Goal: Obtain resource: Obtain resource

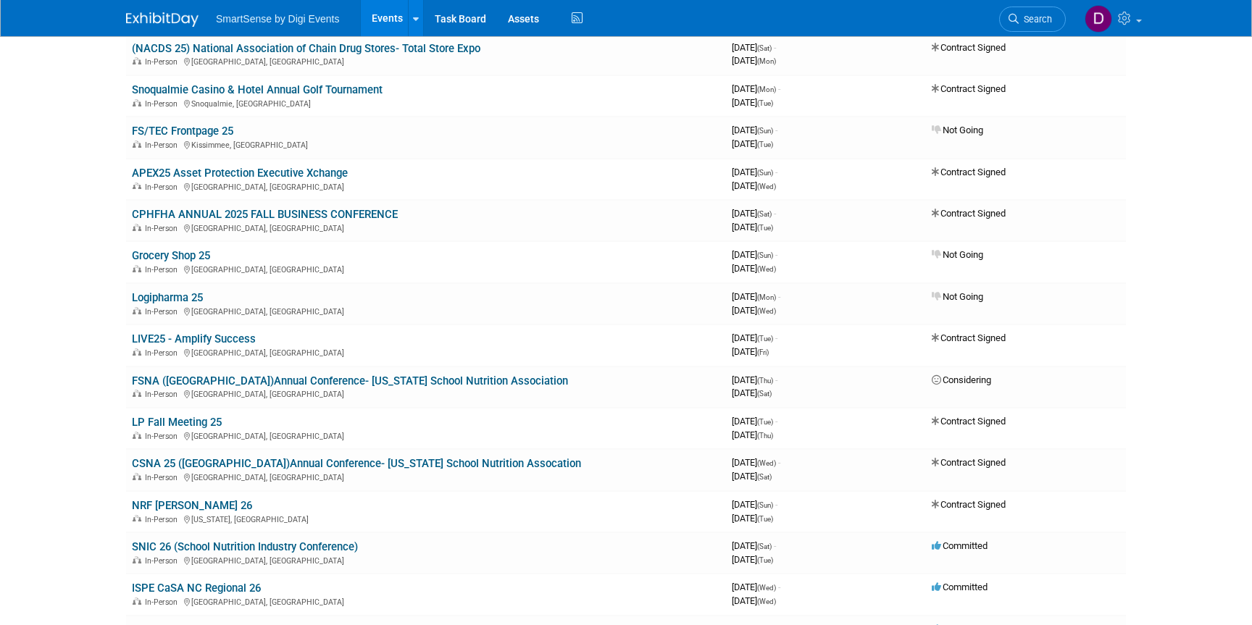
scroll to position [204, 0]
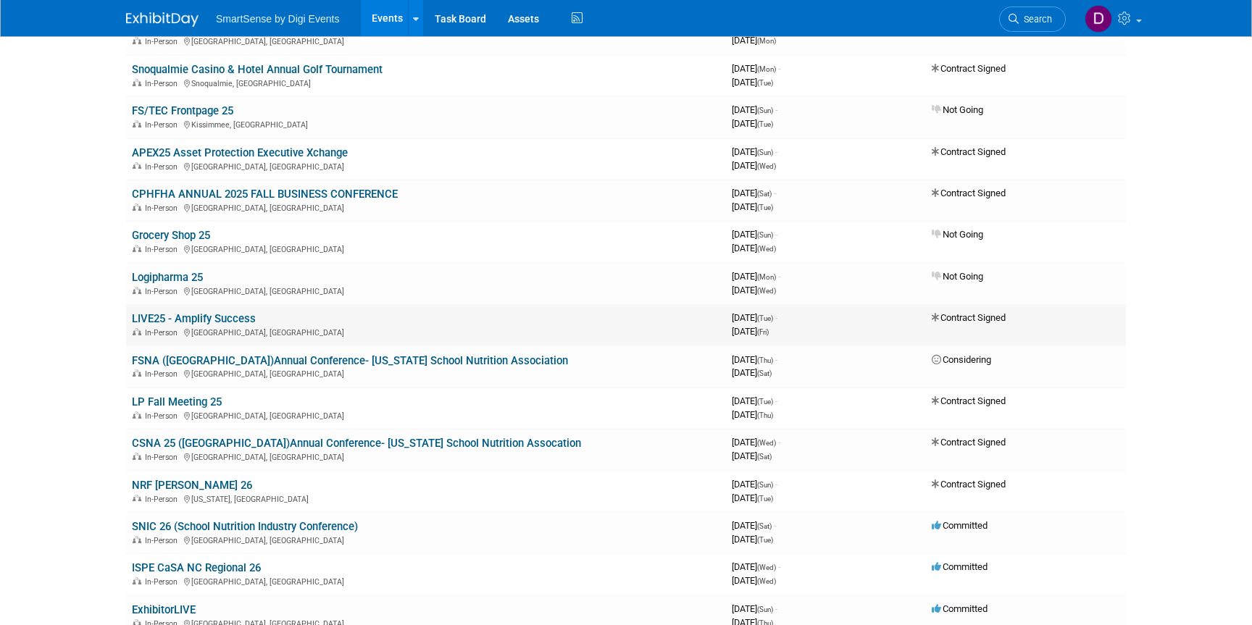
click at [162, 314] on link "LIVE25 - Amplify Success" at bounding box center [194, 318] width 124 height 13
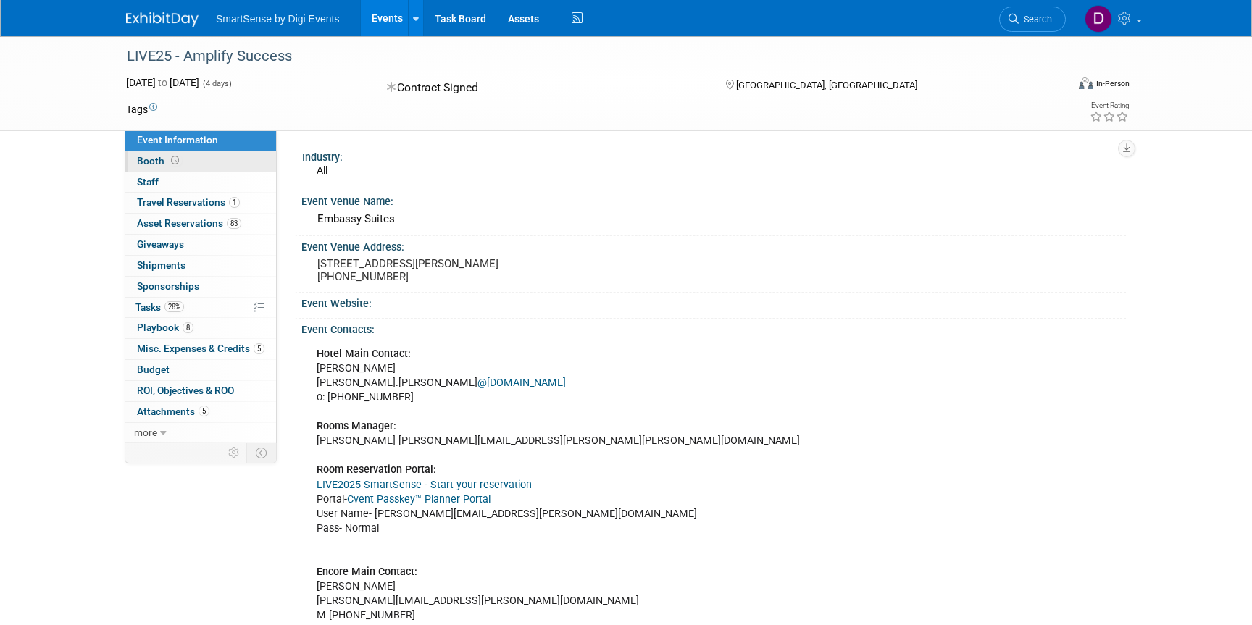
click at [162, 164] on span "Booth" at bounding box center [159, 161] width 45 height 12
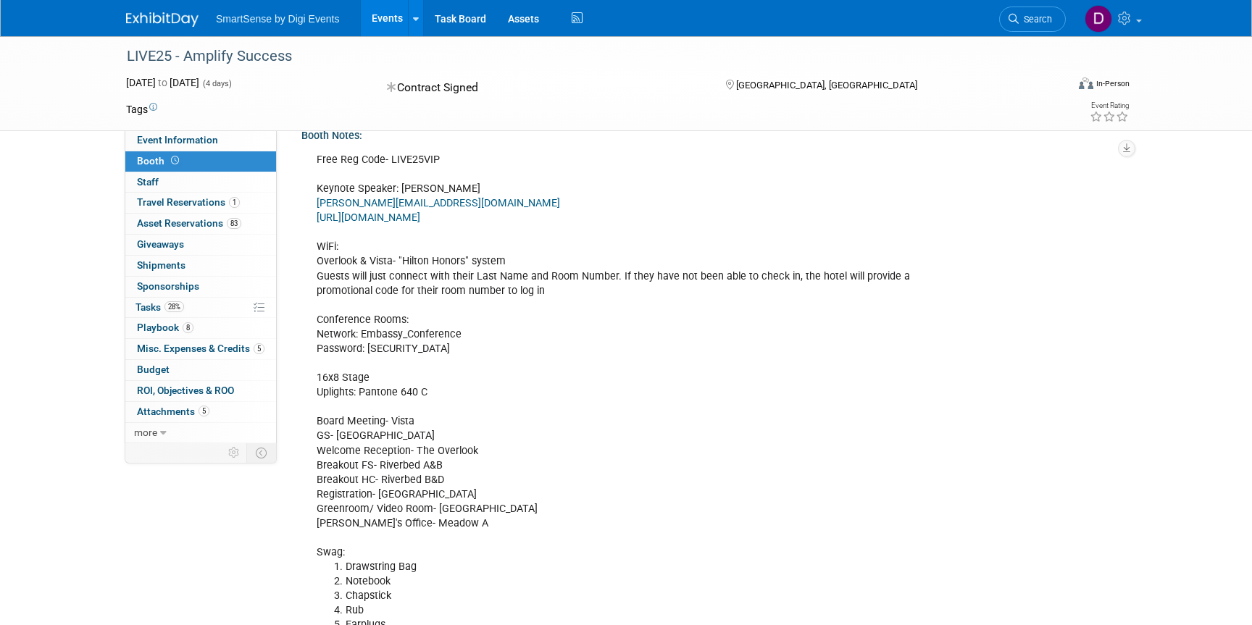
scroll to position [117, 0]
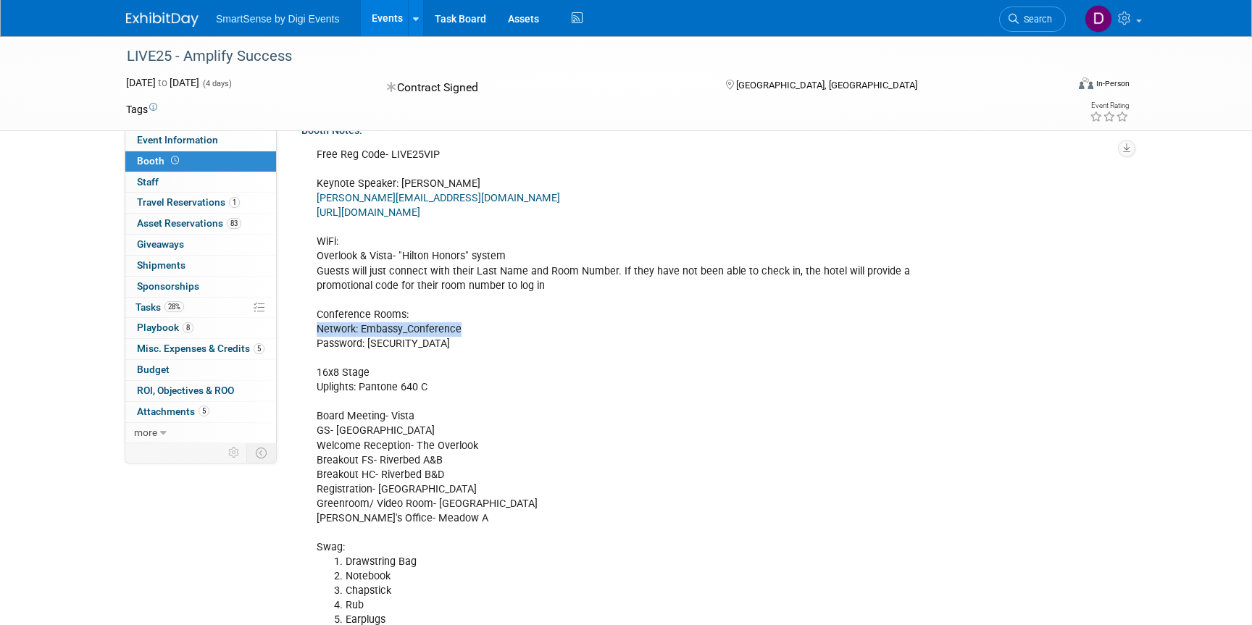
drag, startPoint x: 315, startPoint y: 332, endPoint x: 488, endPoint y: 326, distance: 172.6
click at [488, 326] on div "Free Reg Code- LIVE25VIP Keynote Speaker: Manley Feinberg Manley@VerticalLesson…" at bounding box center [636, 432] width 659 height 582
copy div "Network: Embassy_Conference"
drag, startPoint x: 475, startPoint y: 272, endPoint x: 613, endPoint y: 265, distance: 137.8
click at [613, 265] on div "Free Reg Code- LIVE25VIP Keynote Speaker: Manley Feinberg Manley@VerticalLesson…" at bounding box center [636, 432] width 659 height 582
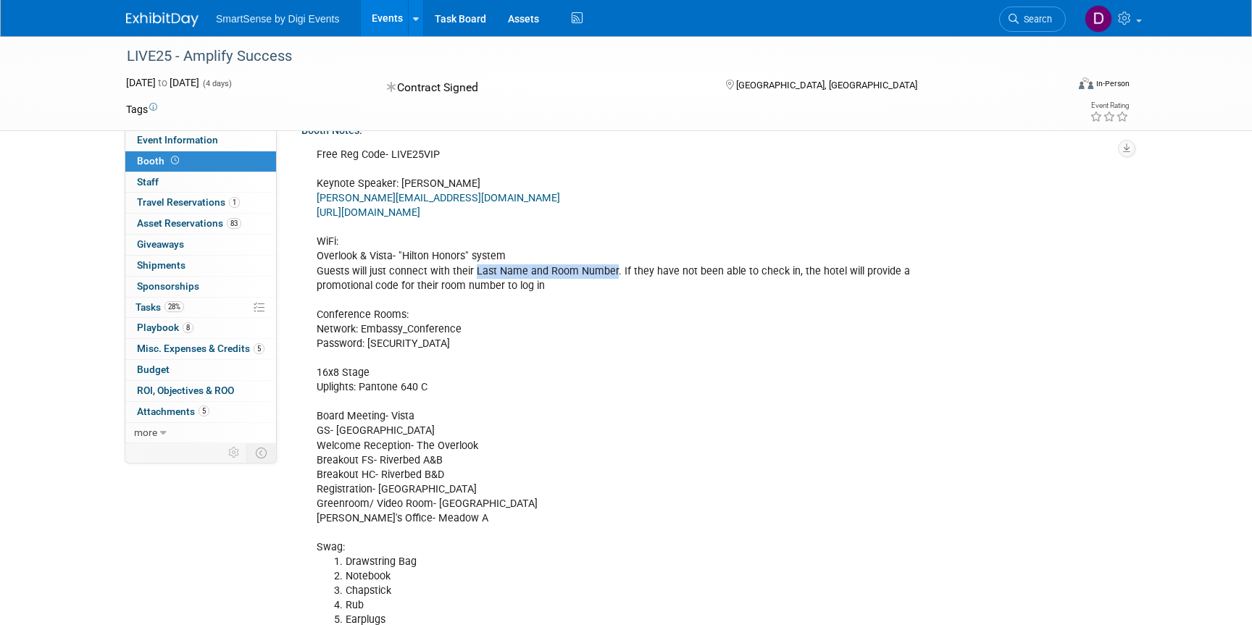
copy div "Last Name and Room Number"
